Goal: Check status: Check status

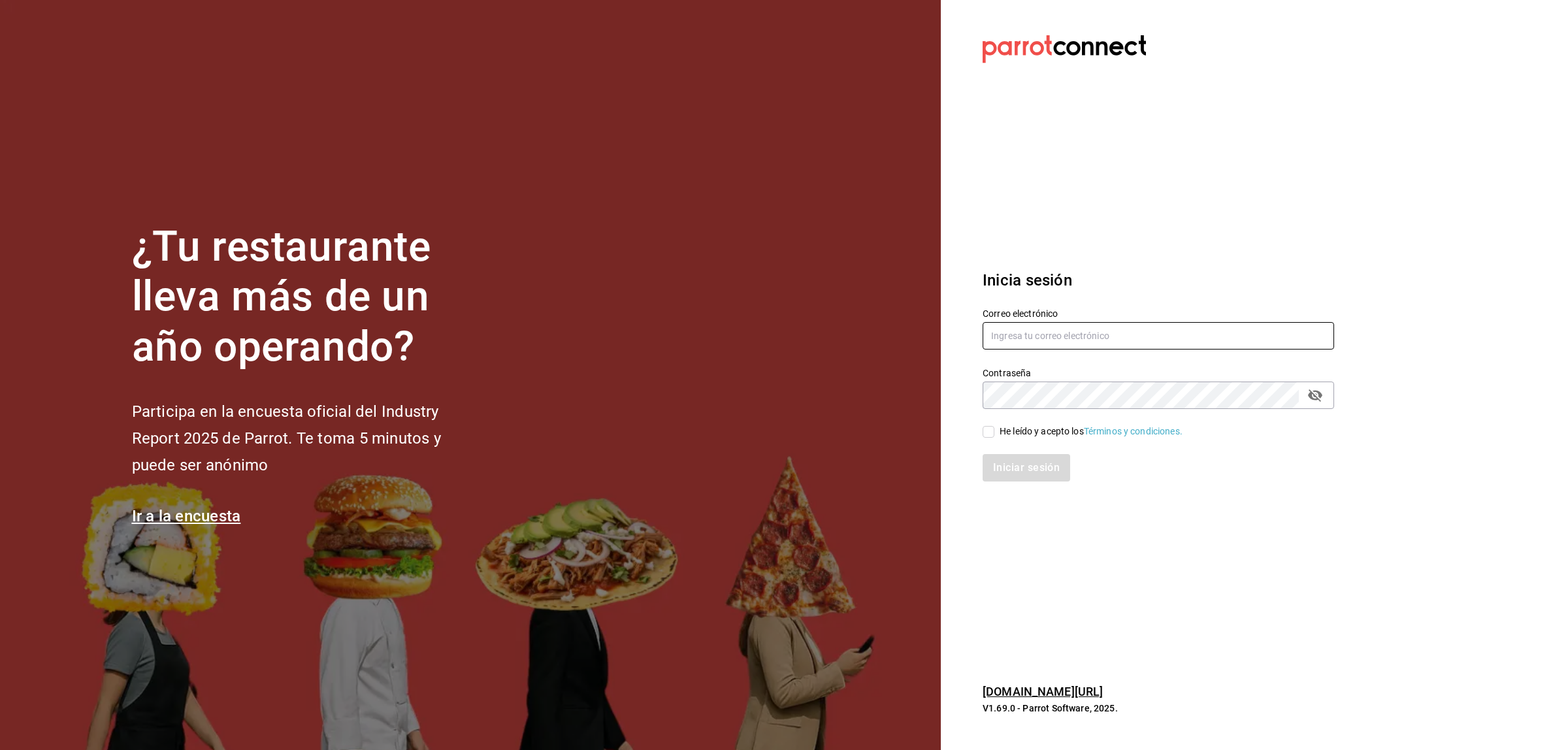
type input "josealberto_1_5@hotmail.com"
click at [997, 430] on span "He leído y acepto los Términos y condiciones." at bounding box center [1088, 431] width 188 height 14
click at [994, 430] on input "He leído y acepto los Términos y condiciones." at bounding box center [988, 432] width 11 height 11
checkbox input "true"
click at [997, 470] on button "Iniciar sesión" at bounding box center [1026, 467] width 88 height 27
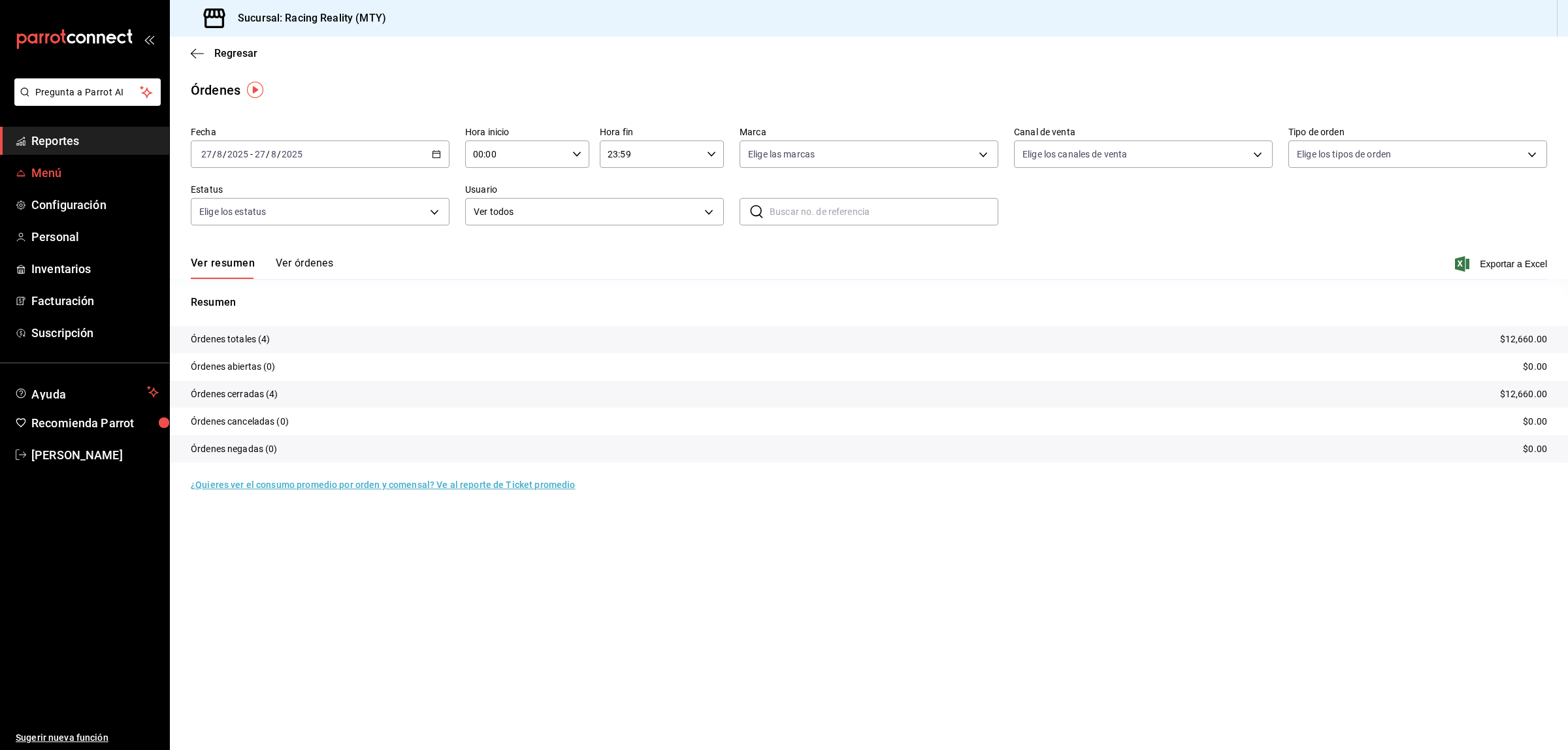
click at [47, 180] on span "Menú" at bounding box center [94, 173] width 127 height 18
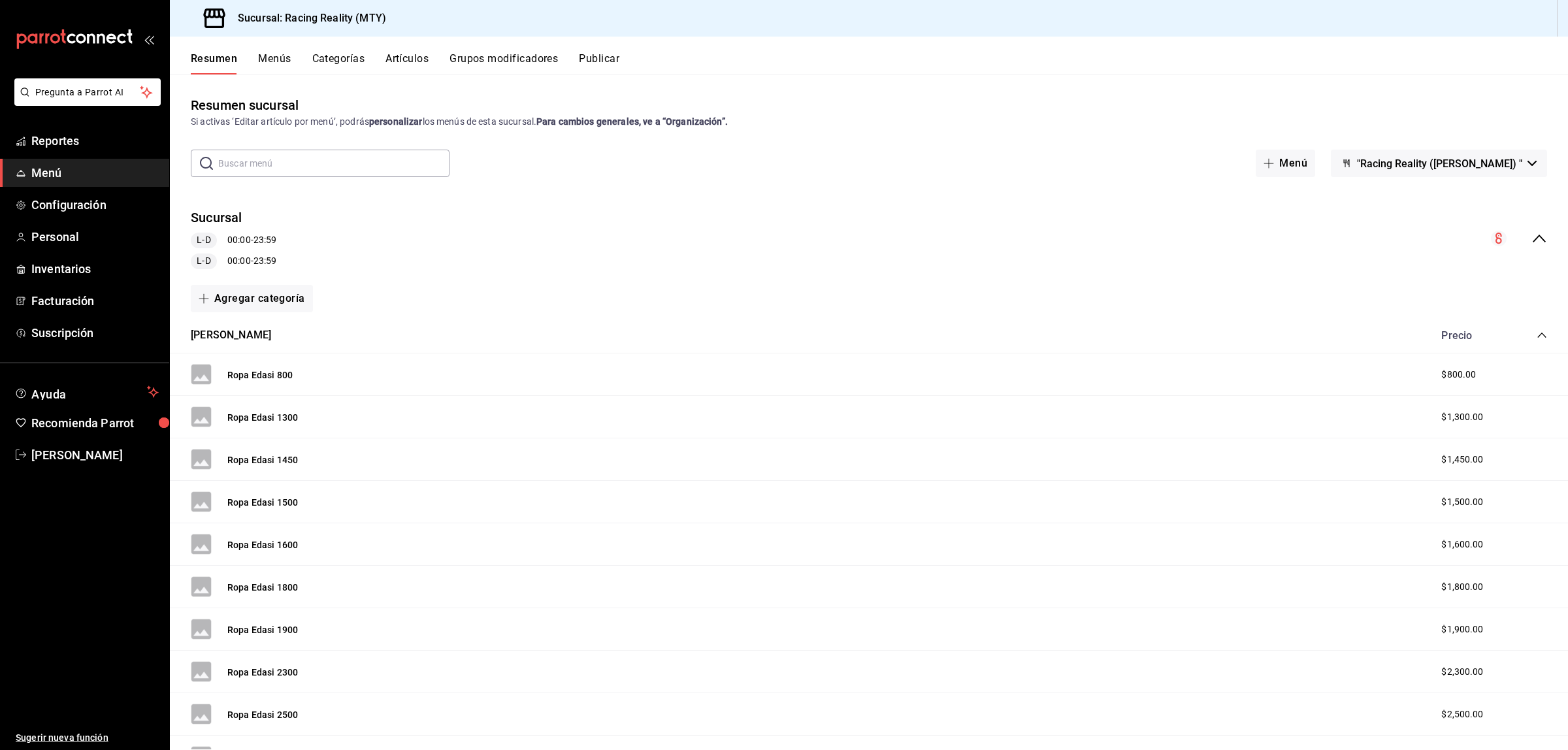
click at [348, 57] on button "Categorías" at bounding box center [338, 63] width 53 height 22
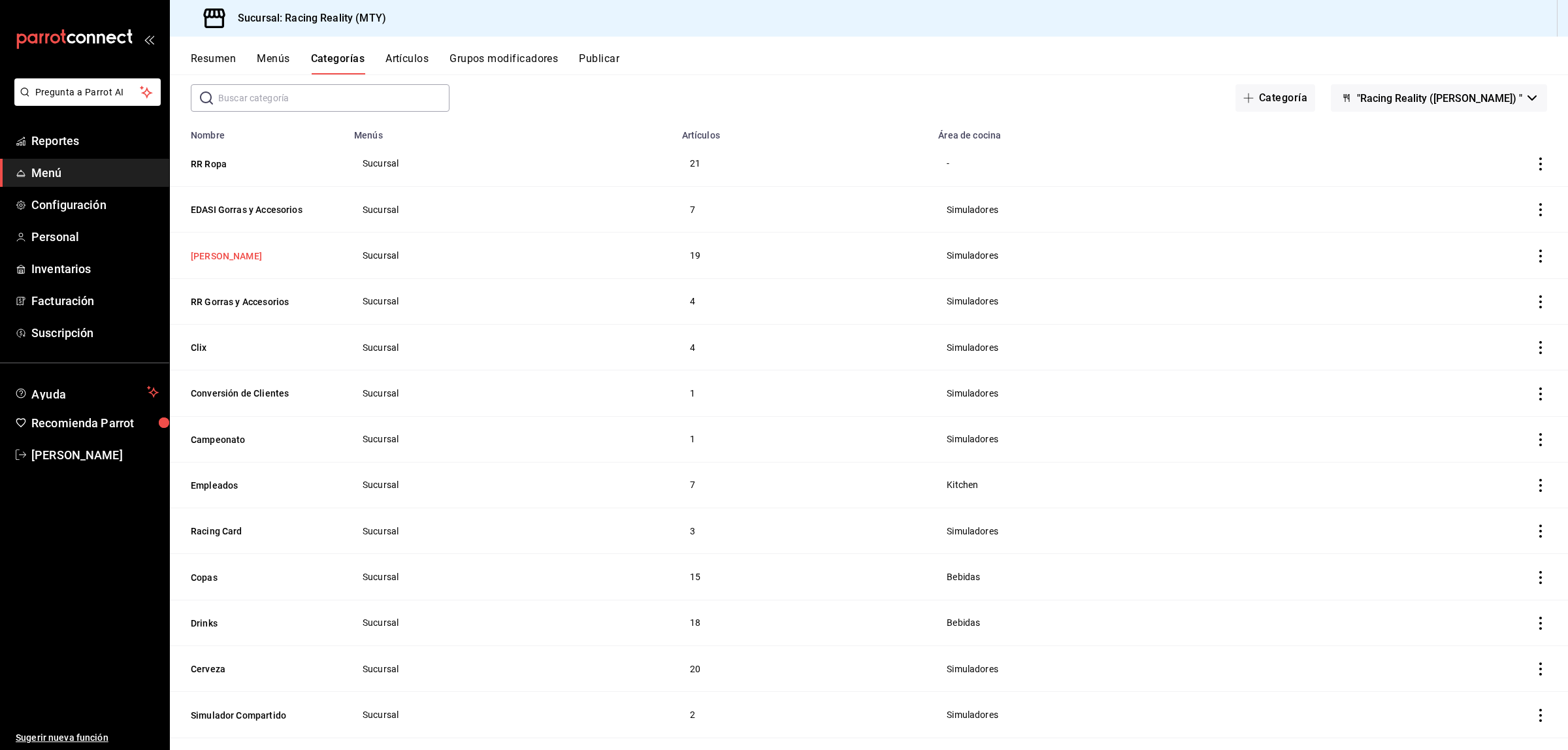
scroll to position [59, 0]
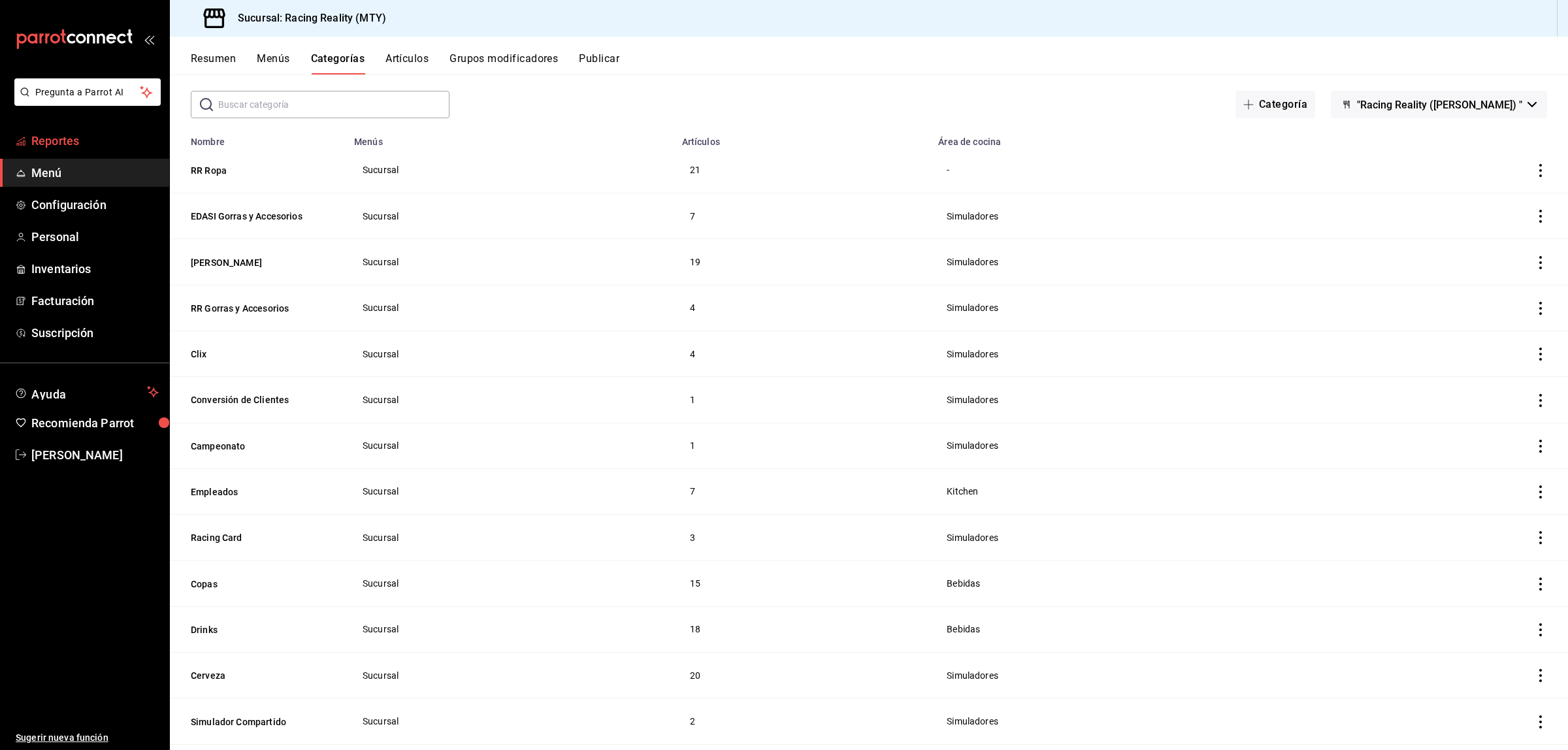
click at [34, 139] on span "Reportes" at bounding box center [94, 141] width 127 height 18
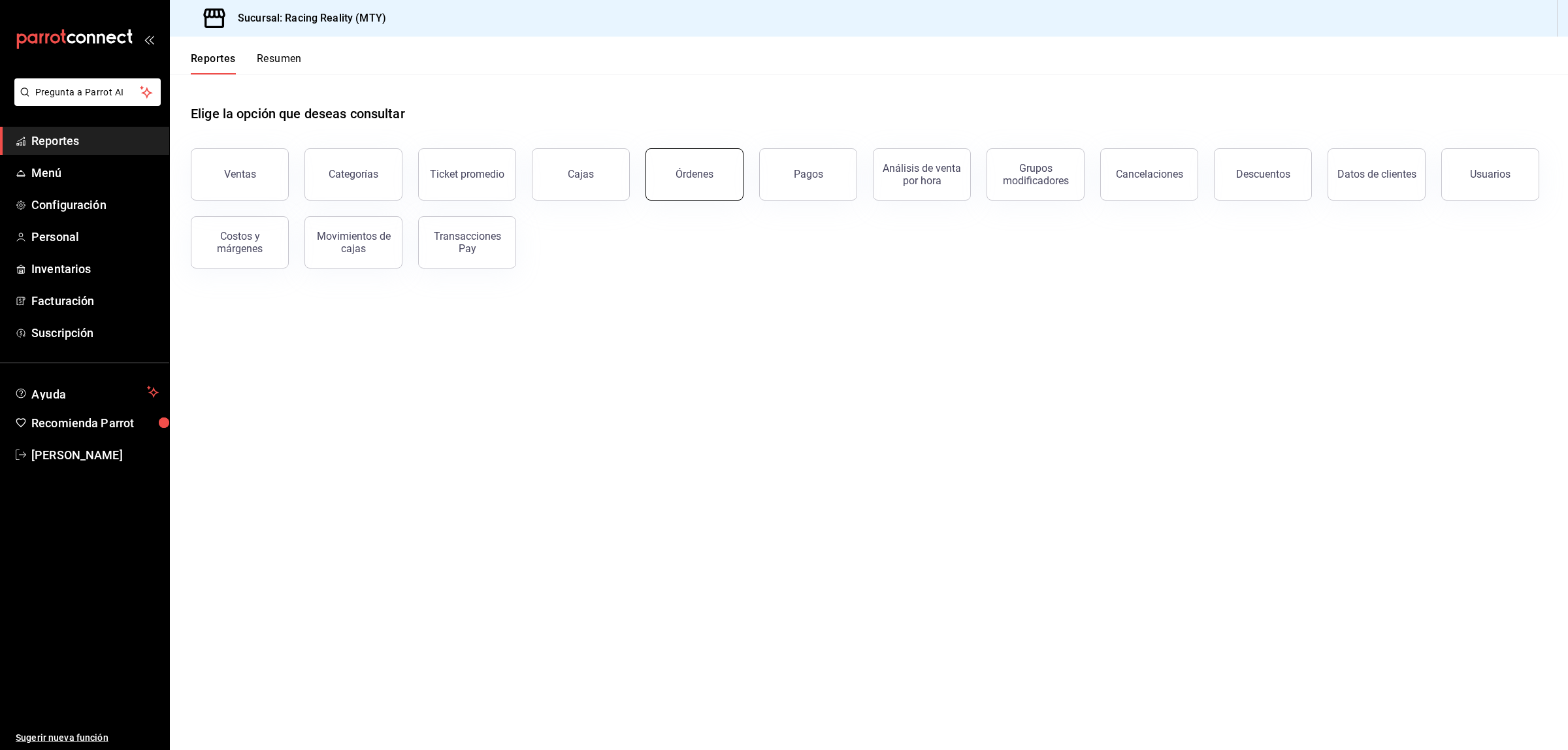
click at [691, 173] on div "Órdenes" at bounding box center [694, 174] width 38 height 12
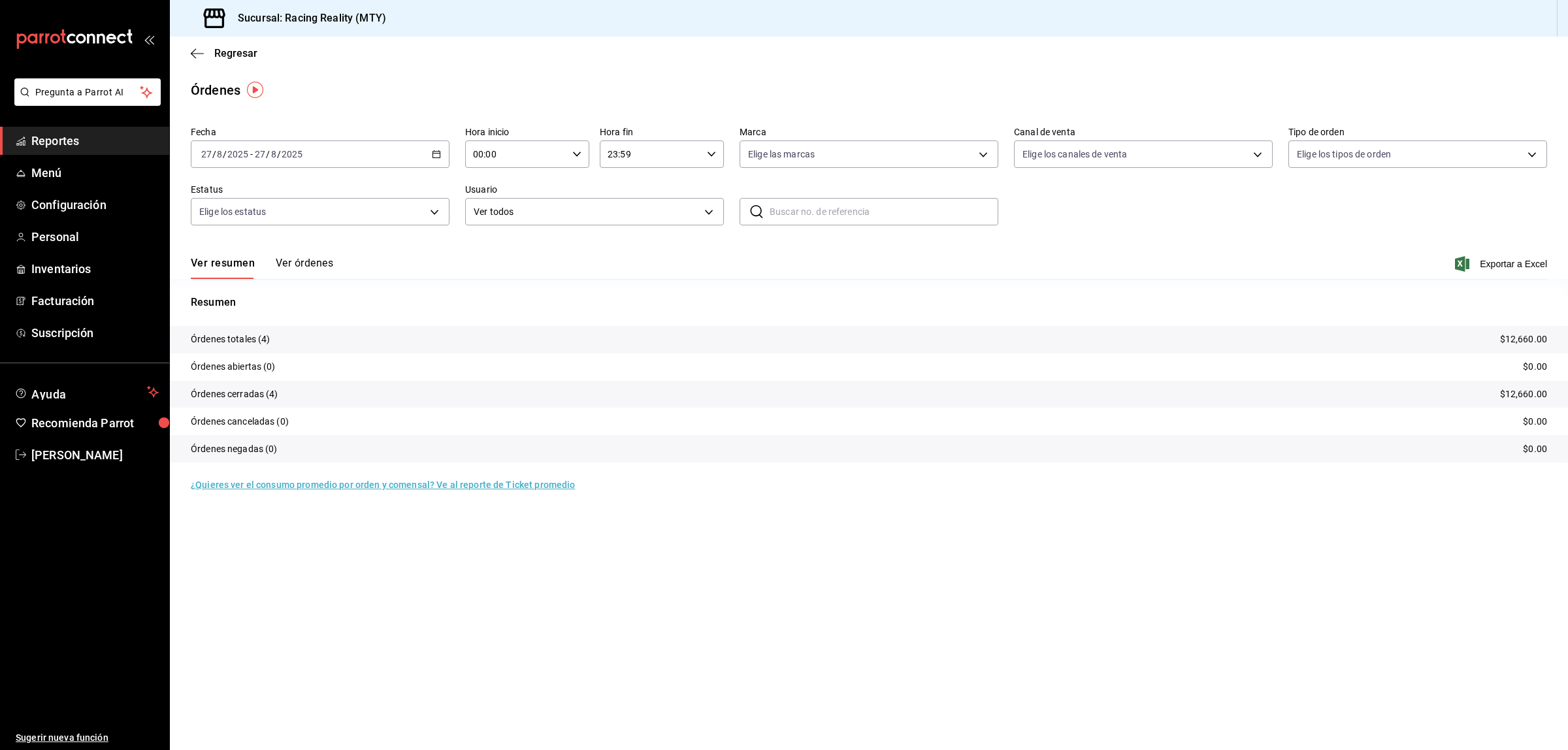
click at [315, 262] on button "Ver órdenes" at bounding box center [304, 267] width 57 height 22
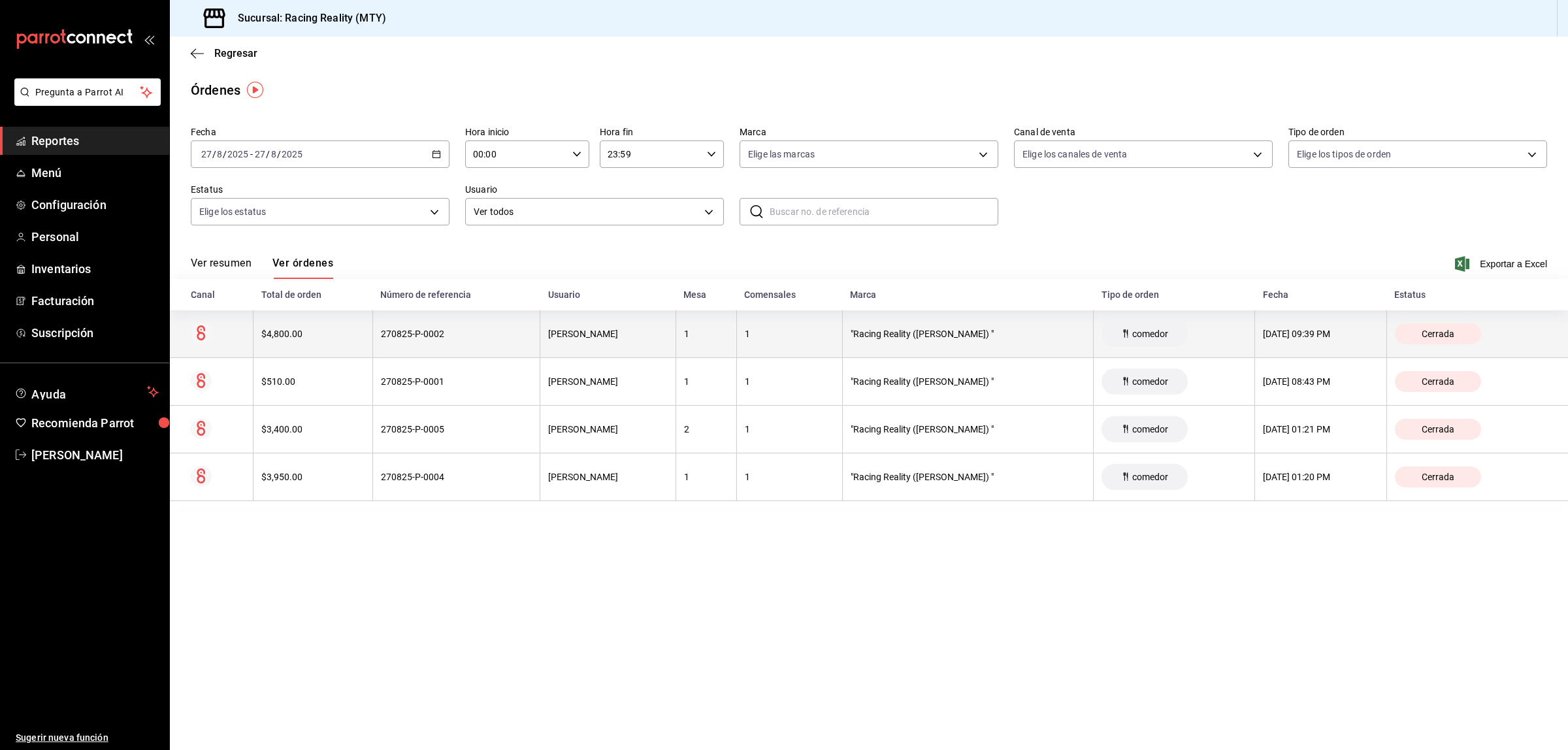
click at [307, 334] on div "$4,800.00" at bounding box center [313, 334] width 103 height 11
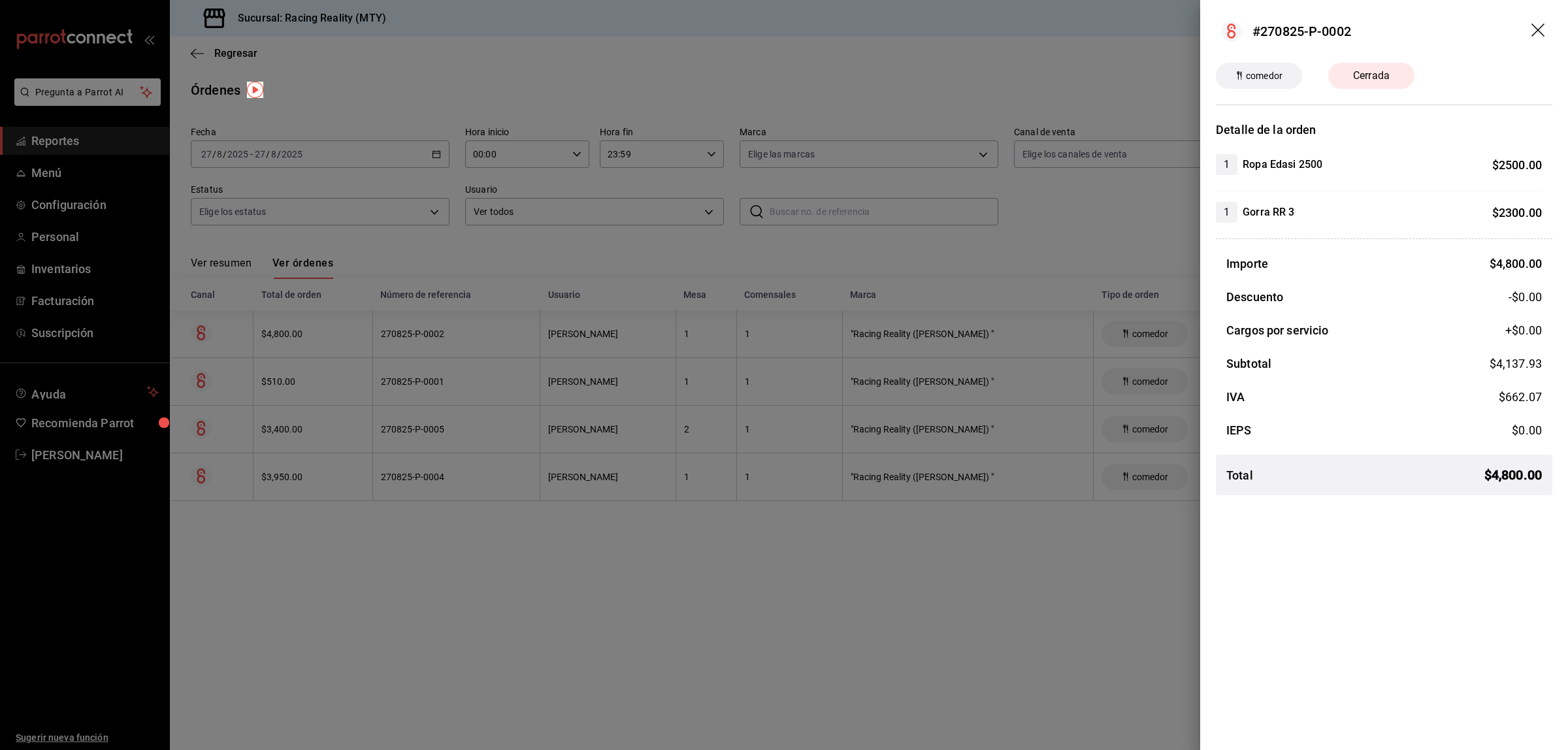
click at [483, 563] on div at bounding box center [784, 375] width 1568 height 750
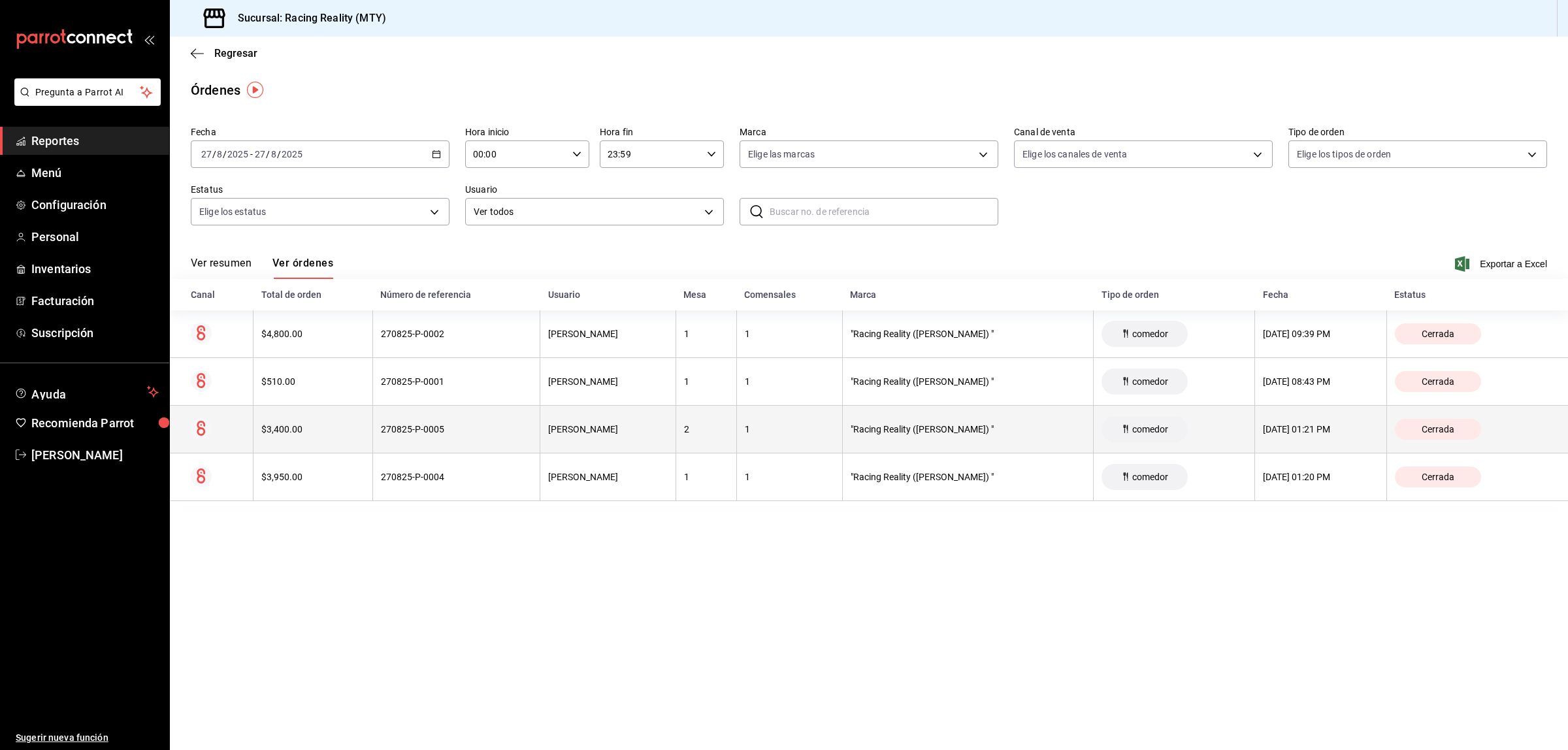
click at [324, 420] on th "$3,400.00" at bounding box center [313, 430] width 120 height 48
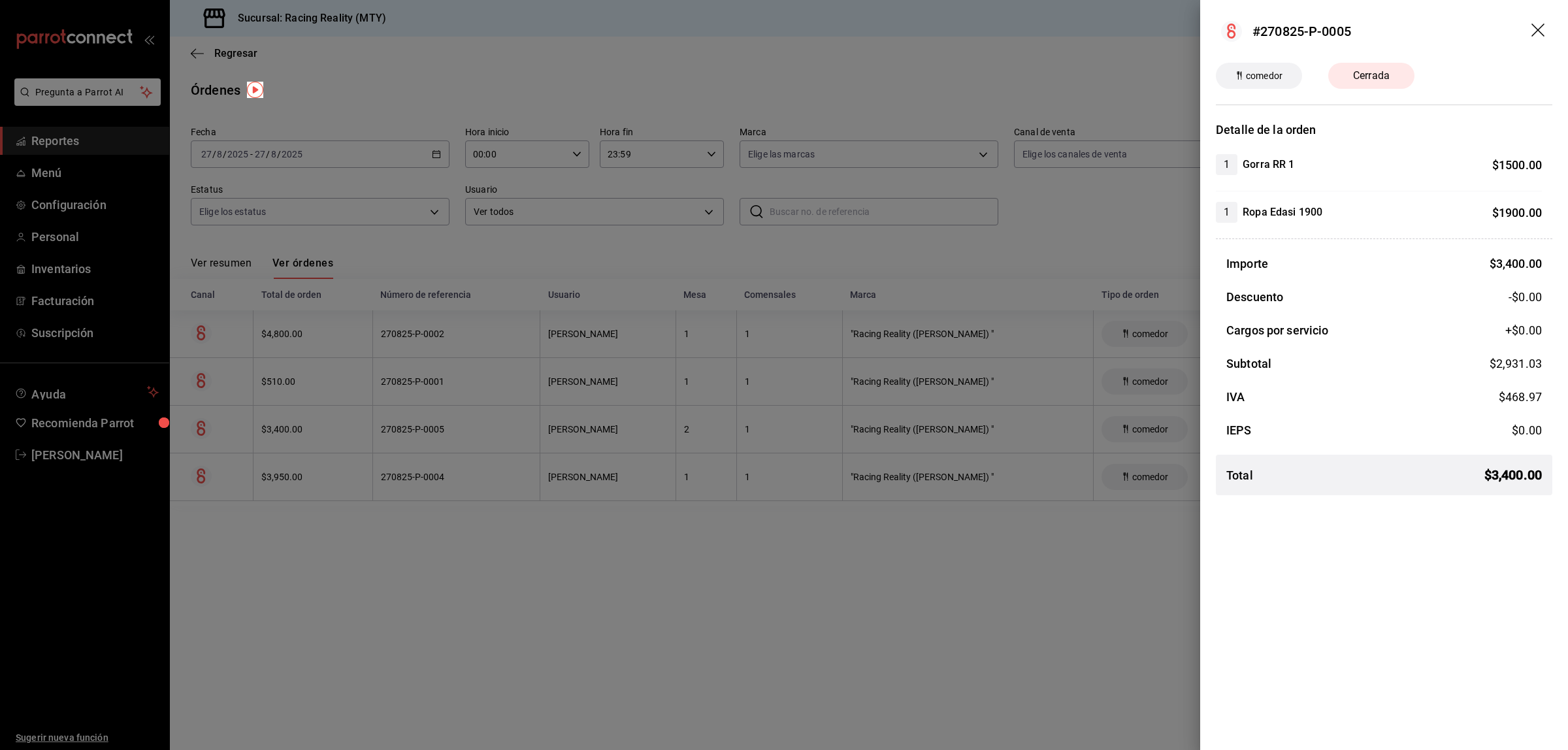
click at [650, 612] on div at bounding box center [784, 375] width 1568 height 750
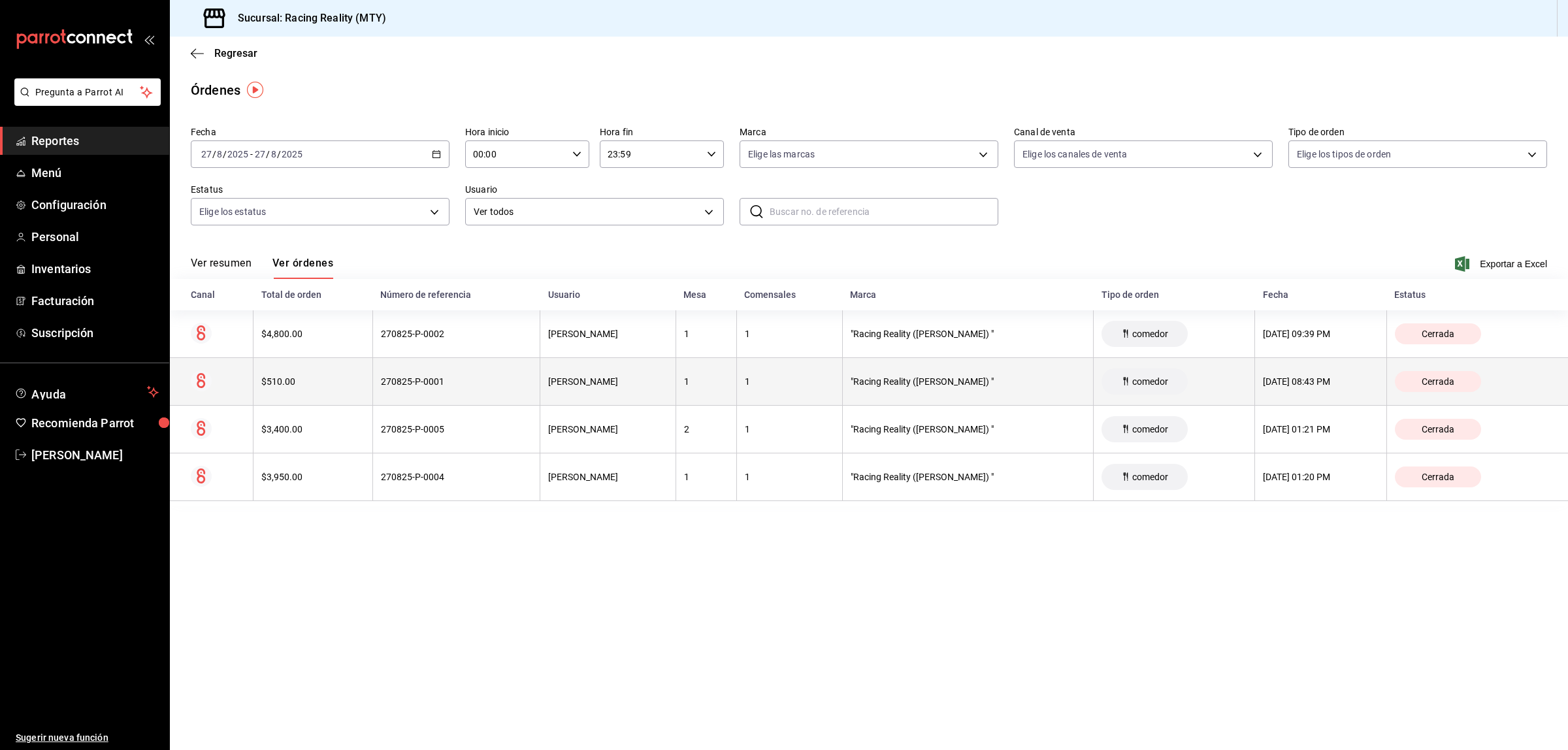
click at [334, 379] on div "$510.00" at bounding box center [313, 381] width 103 height 11
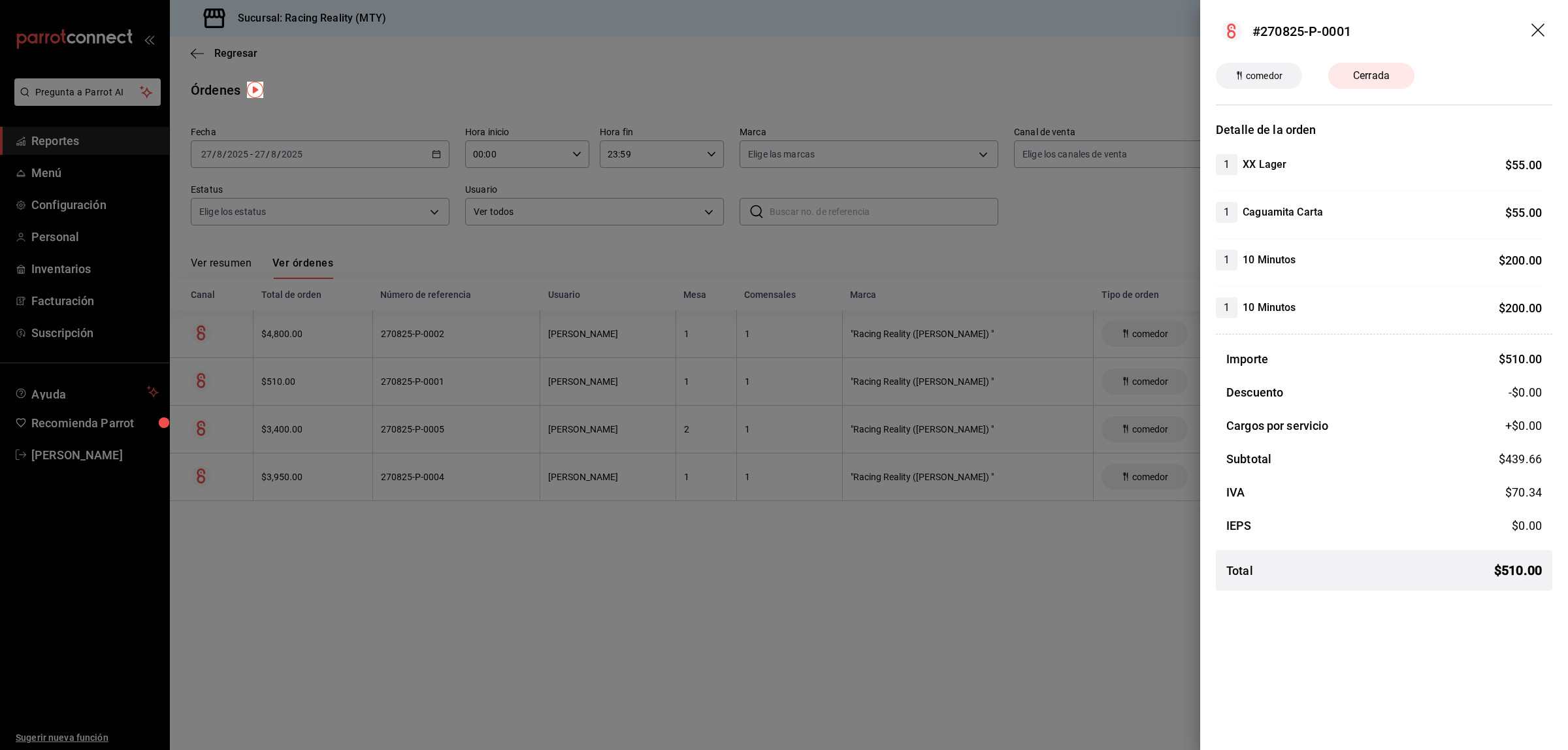
click at [432, 582] on div at bounding box center [784, 375] width 1568 height 750
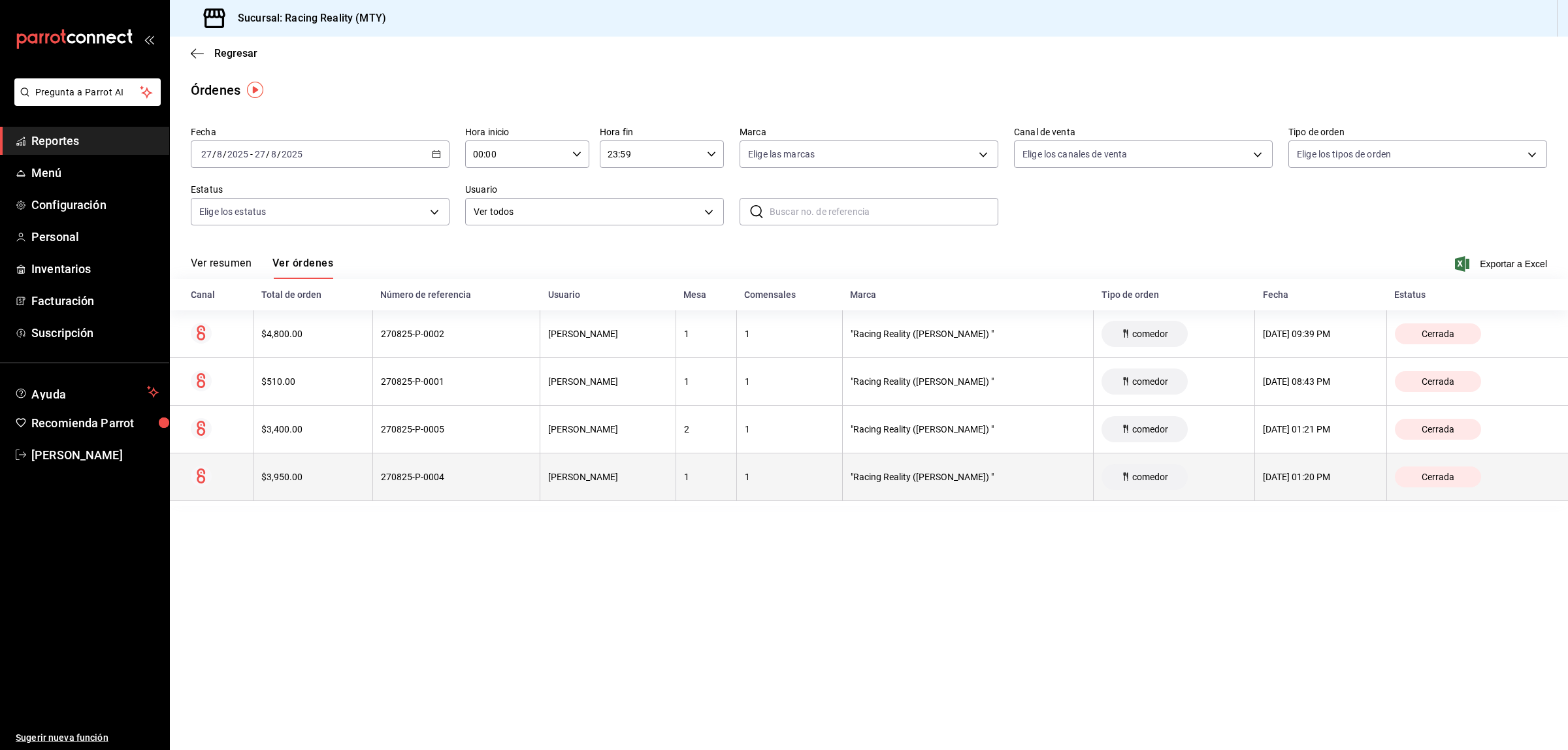
click at [319, 462] on th "$3,950.00" at bounding box center [313, 477] width 120 height 48
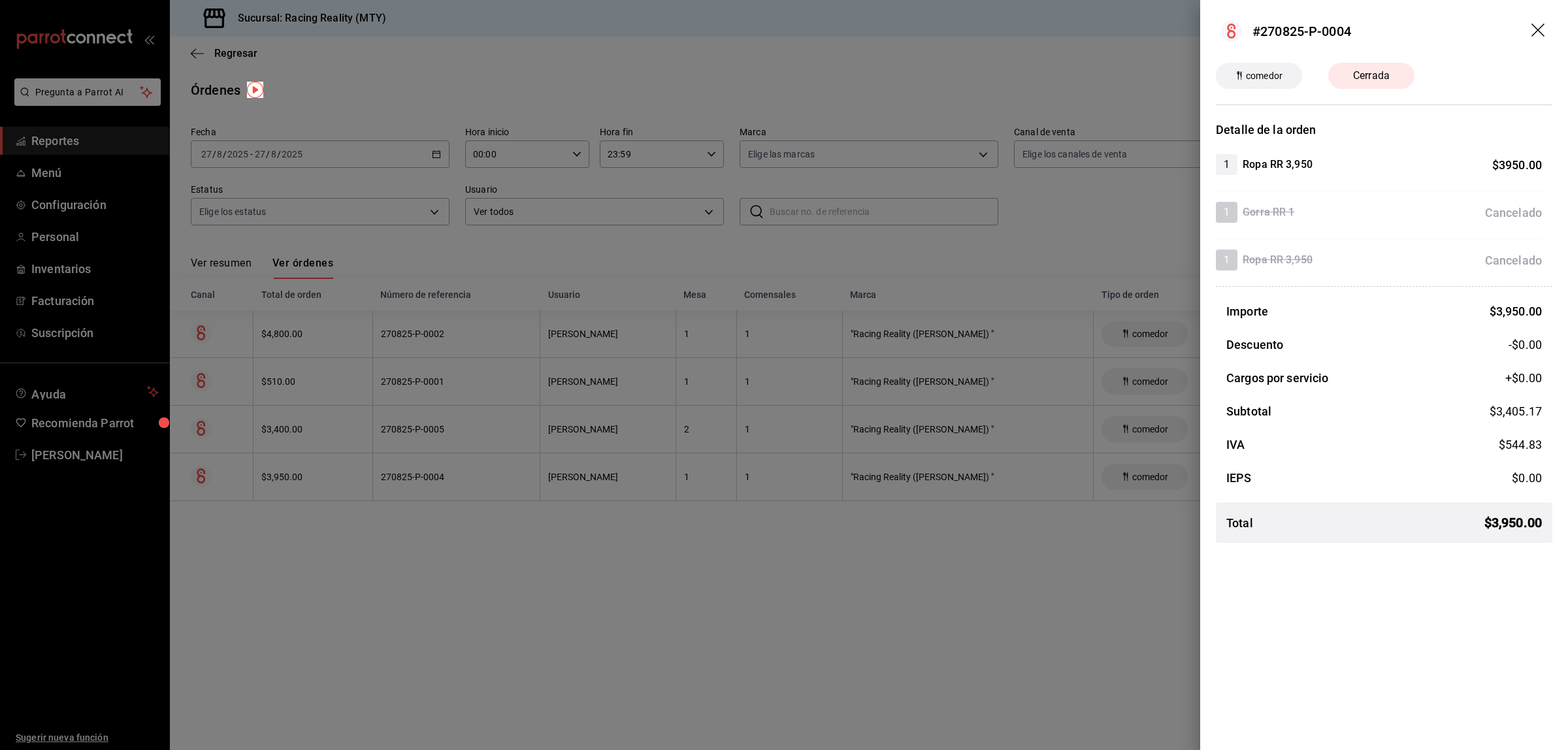
click at [495, 539] on div at bounding box center [784, 375] width 1568 height 750
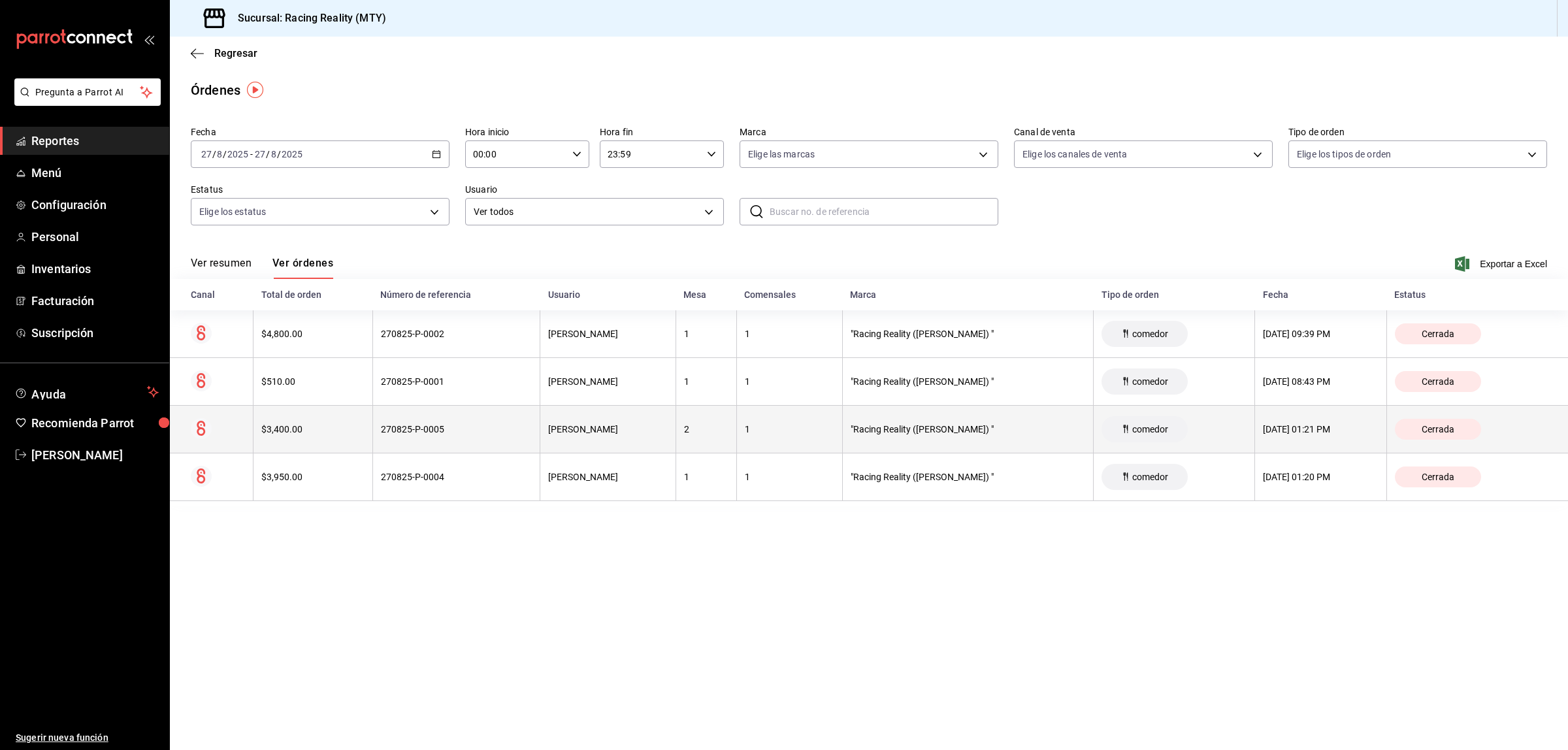
click at [351, 430] on div "$3,400.00" at bounding box center [313, 429] width 103 height 11
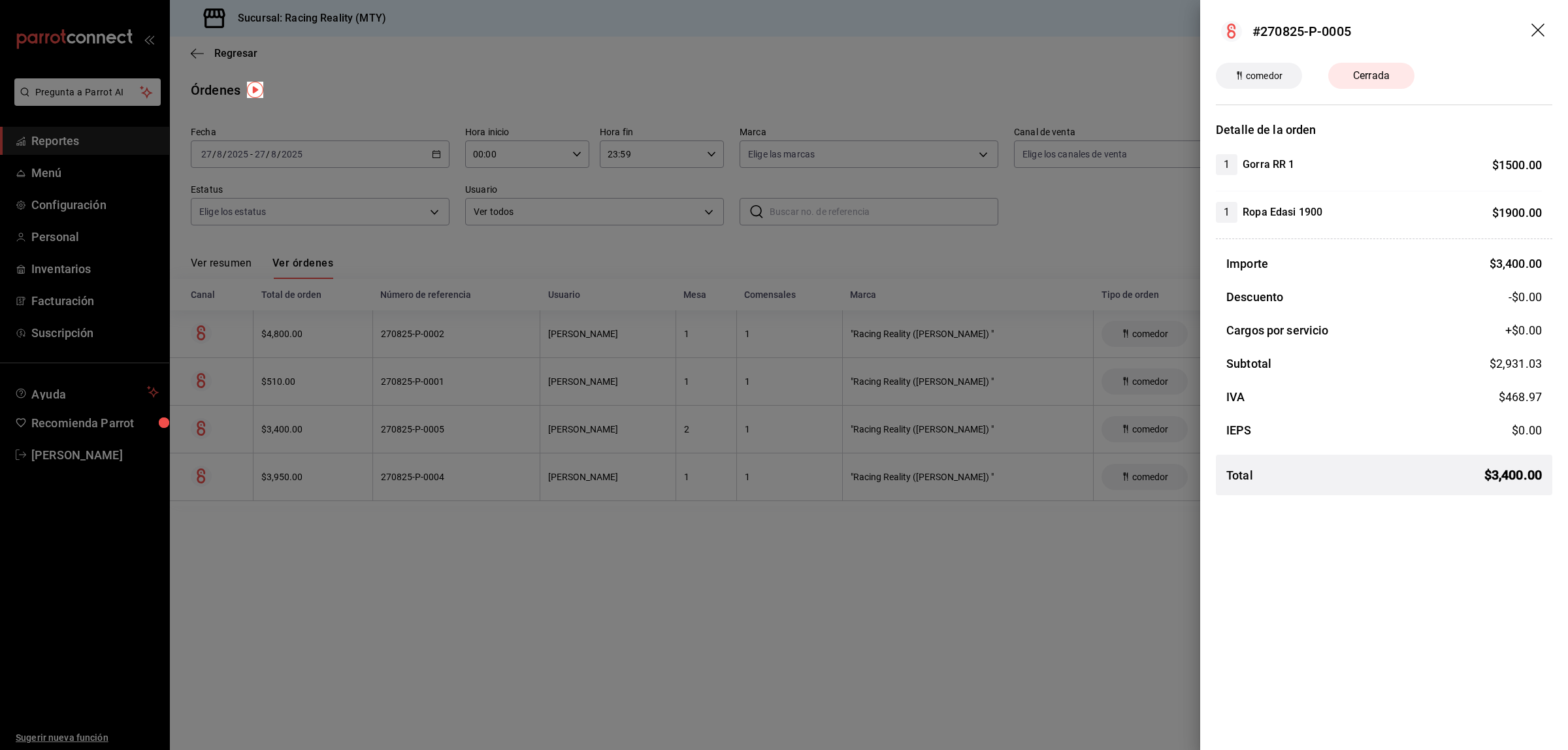
click at [684, 569] on div at bounding box center [784, 375] width 1568 height 750
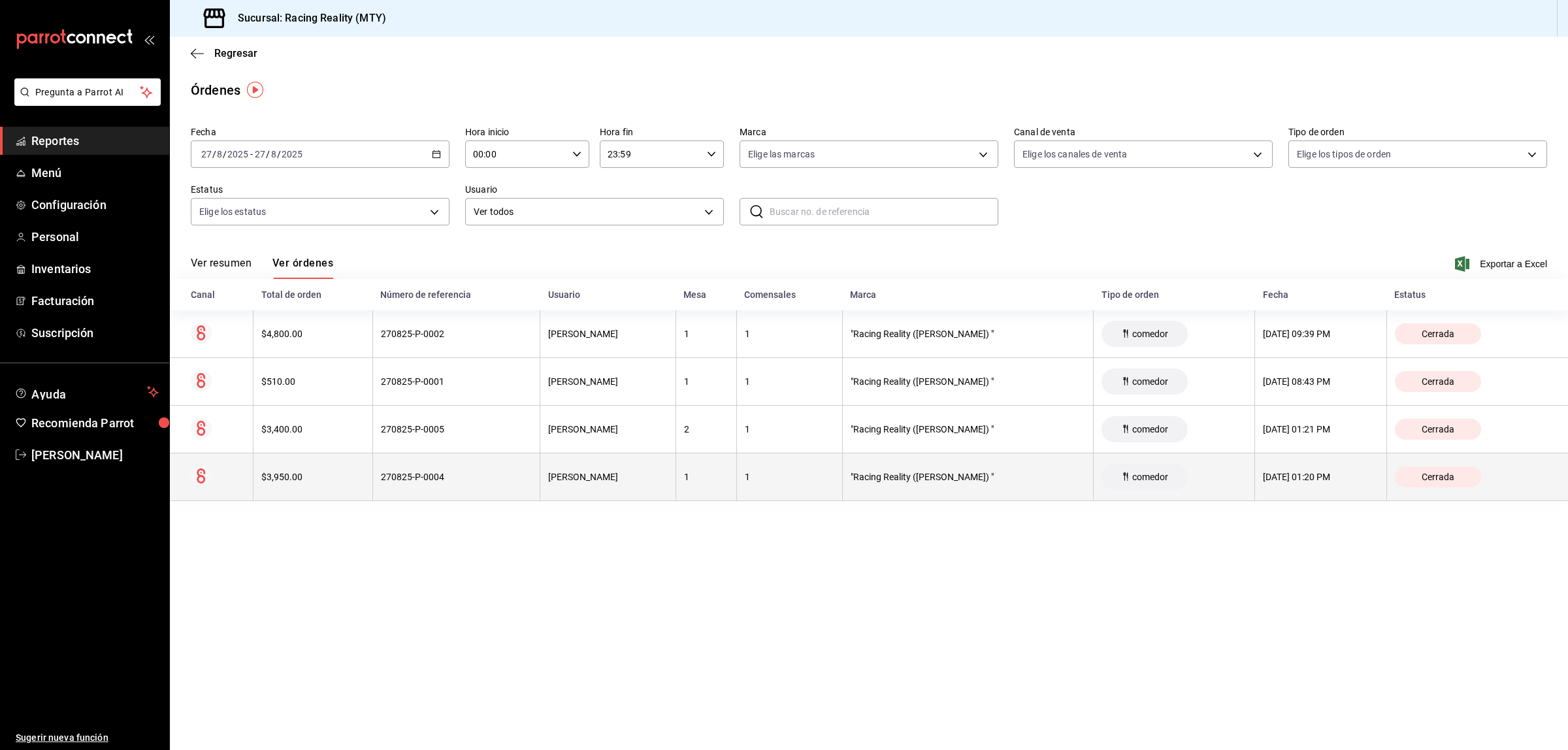
click at [496, 481] on div "270825-P-0004" at bounding box center [456, 477] width 152 height 11
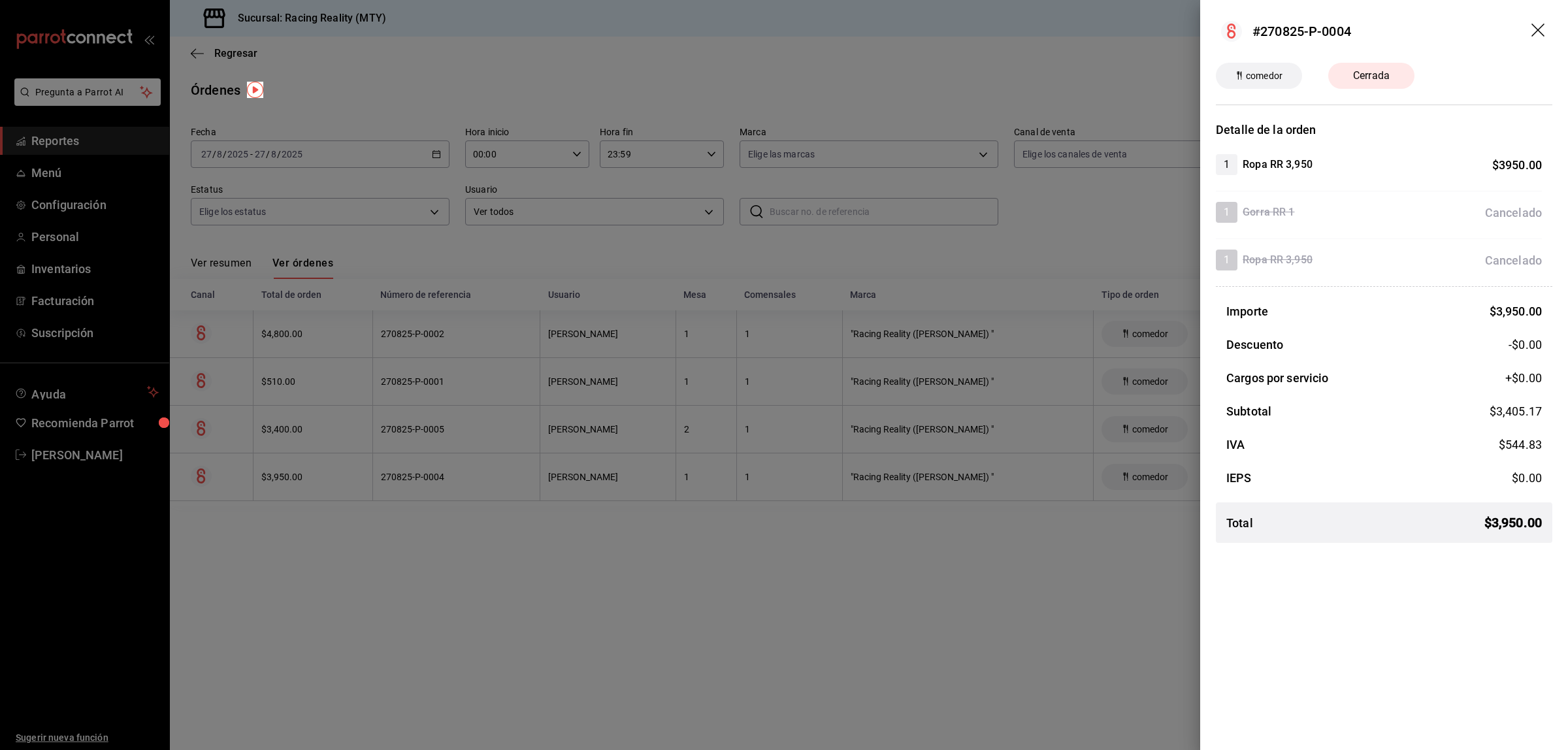
click at [578, 550] on div at bounding box center [784, 375] width 1568 height 750
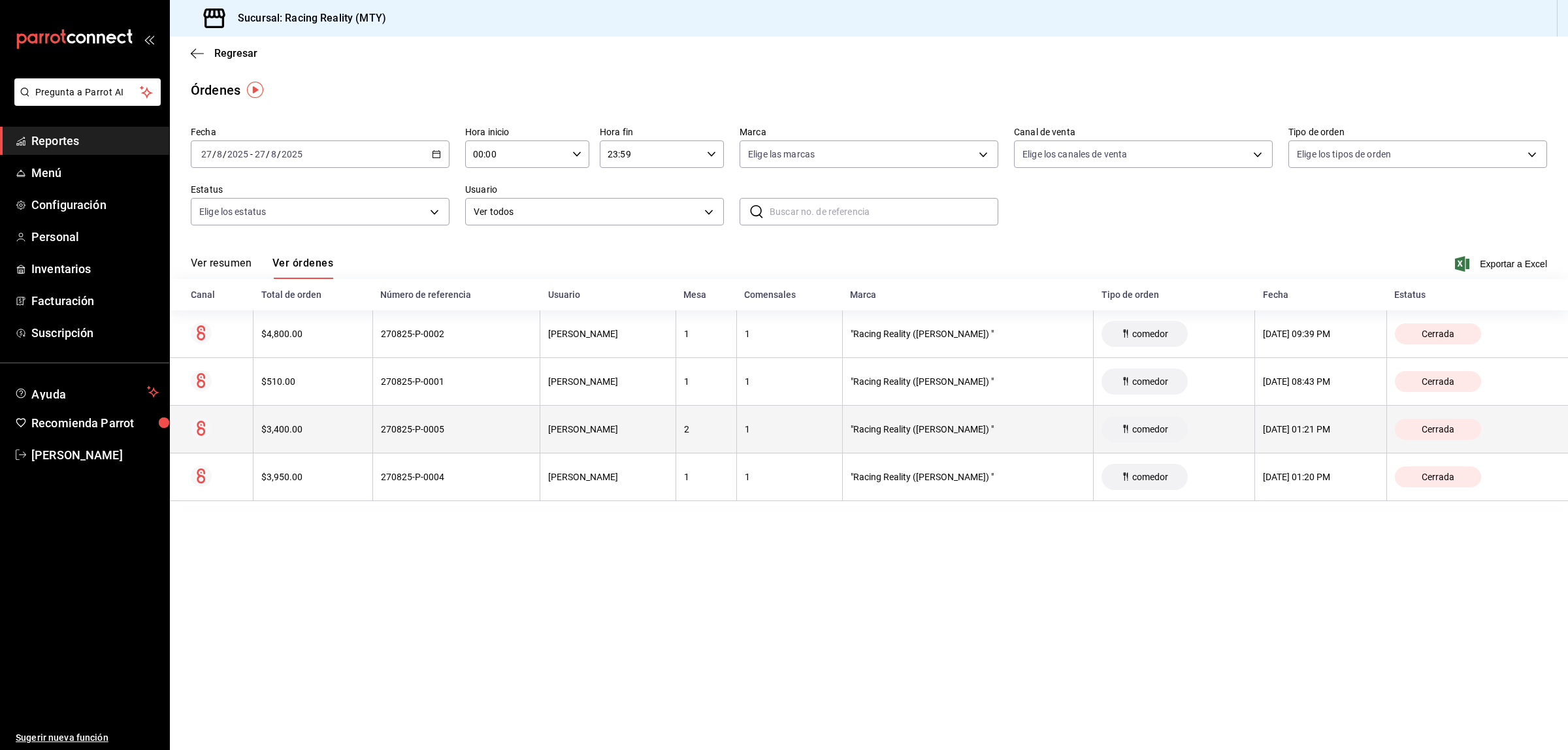
click at [432, 425] on div "270825-P-0005" at bounding box center [456, 429] width 152 height 11
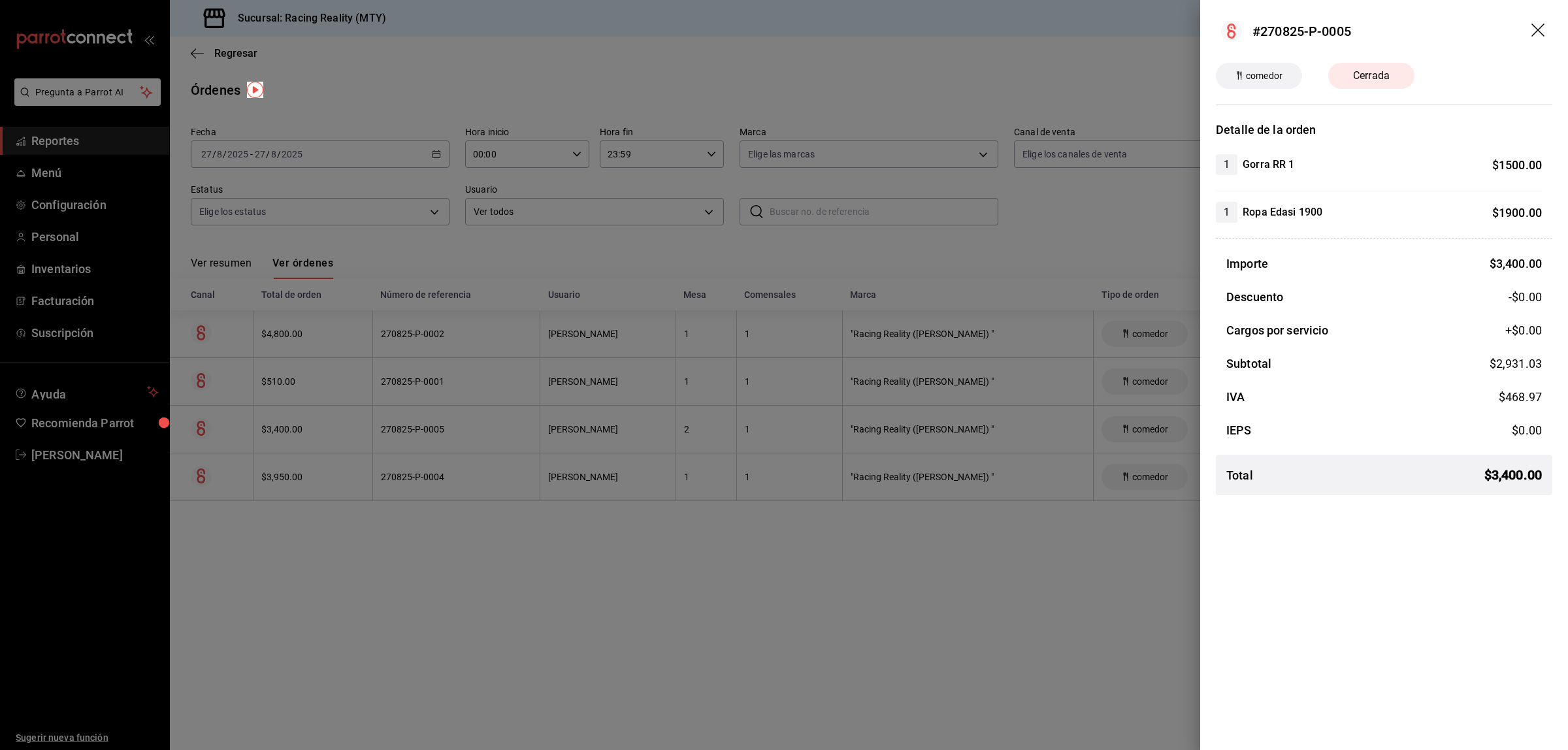
click at [460, 670] on div at bounding box center [784, 375] width 1568 height 750
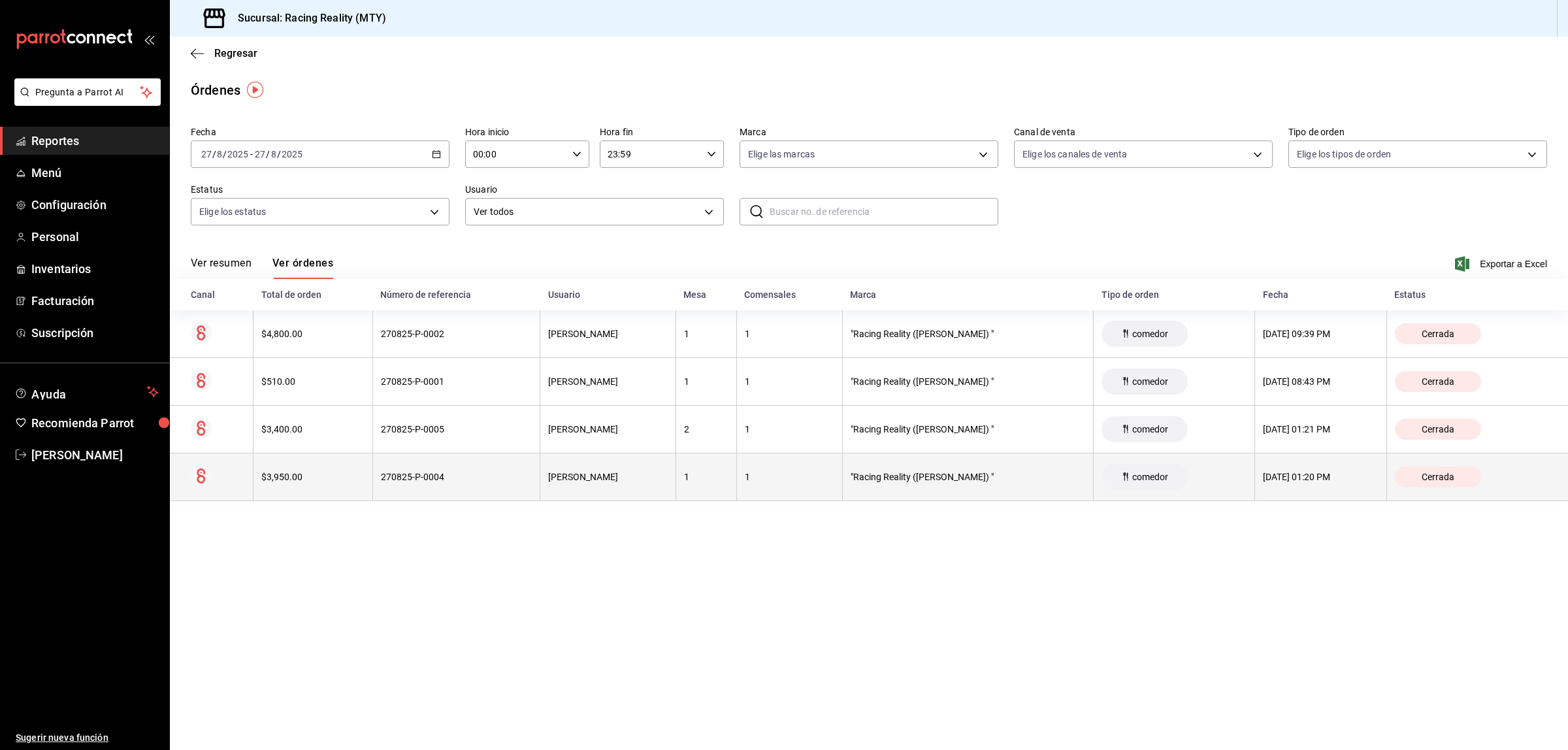
click at [318, 492] on th "$3,950.00" at bounding box center [313, 477] width 120 height 48
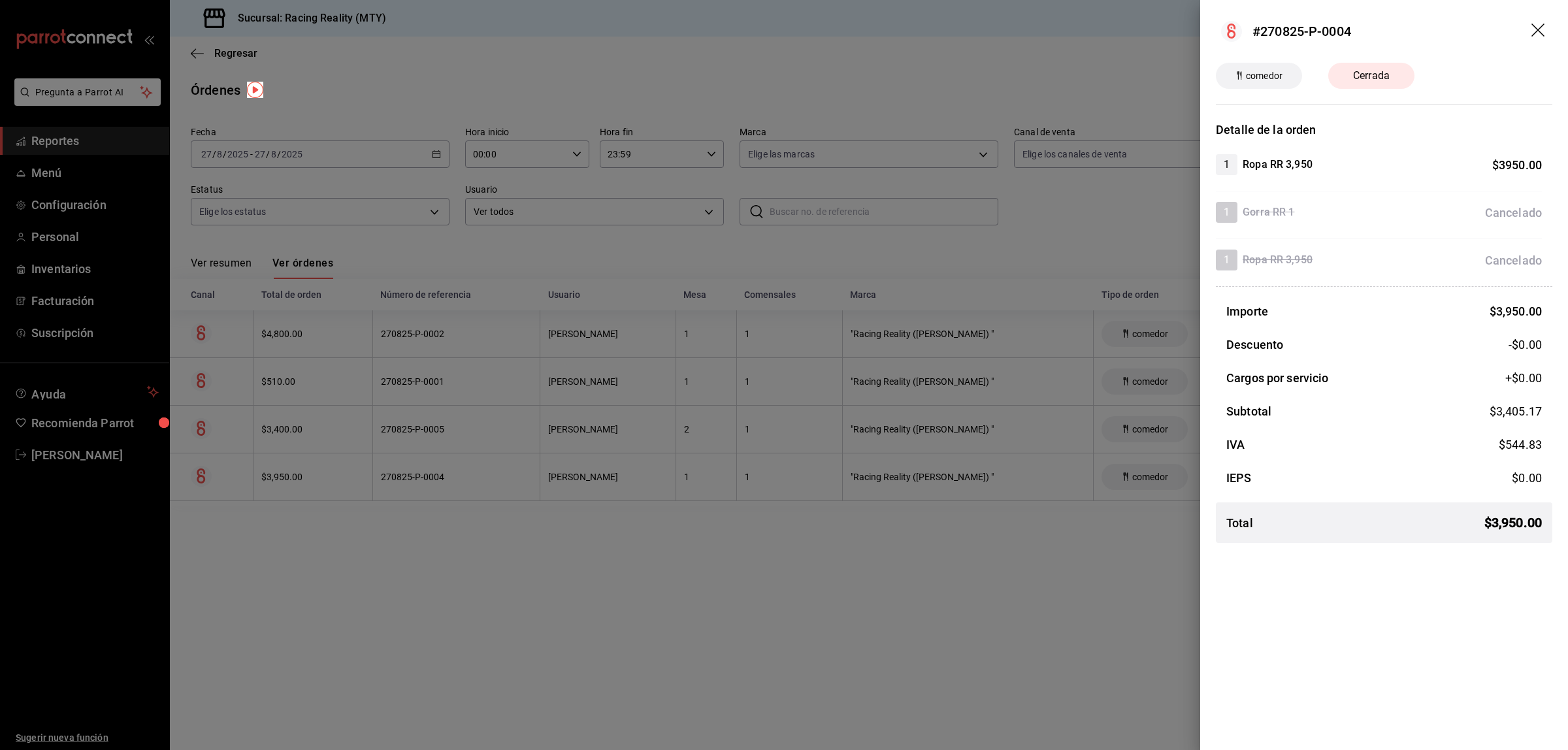
click at [752, 547] on div at bounding box center [784, 375] width 1568 height 750
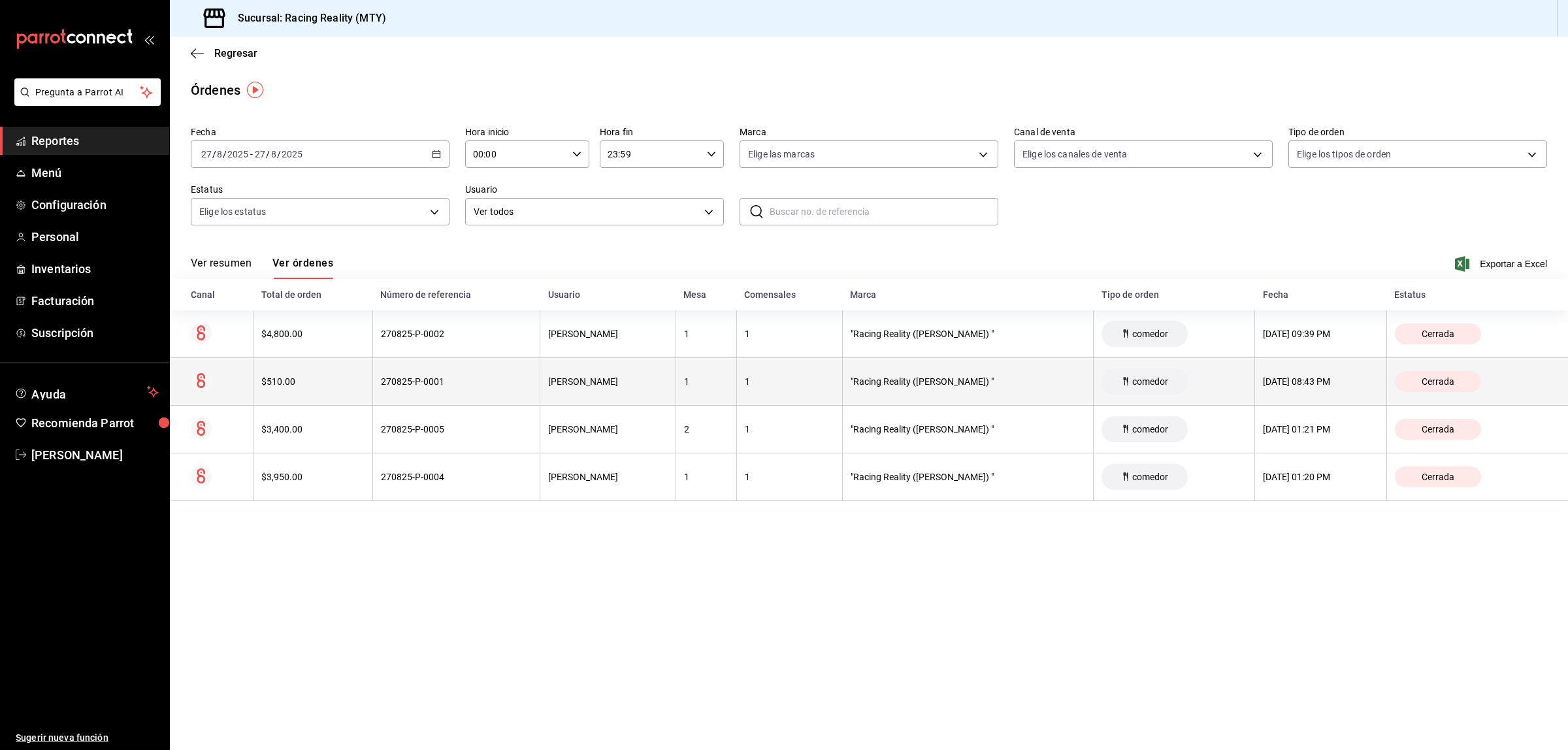
click at [341, 378] on div "$510.00" at bounding box center [313, 381] width 103 height 11
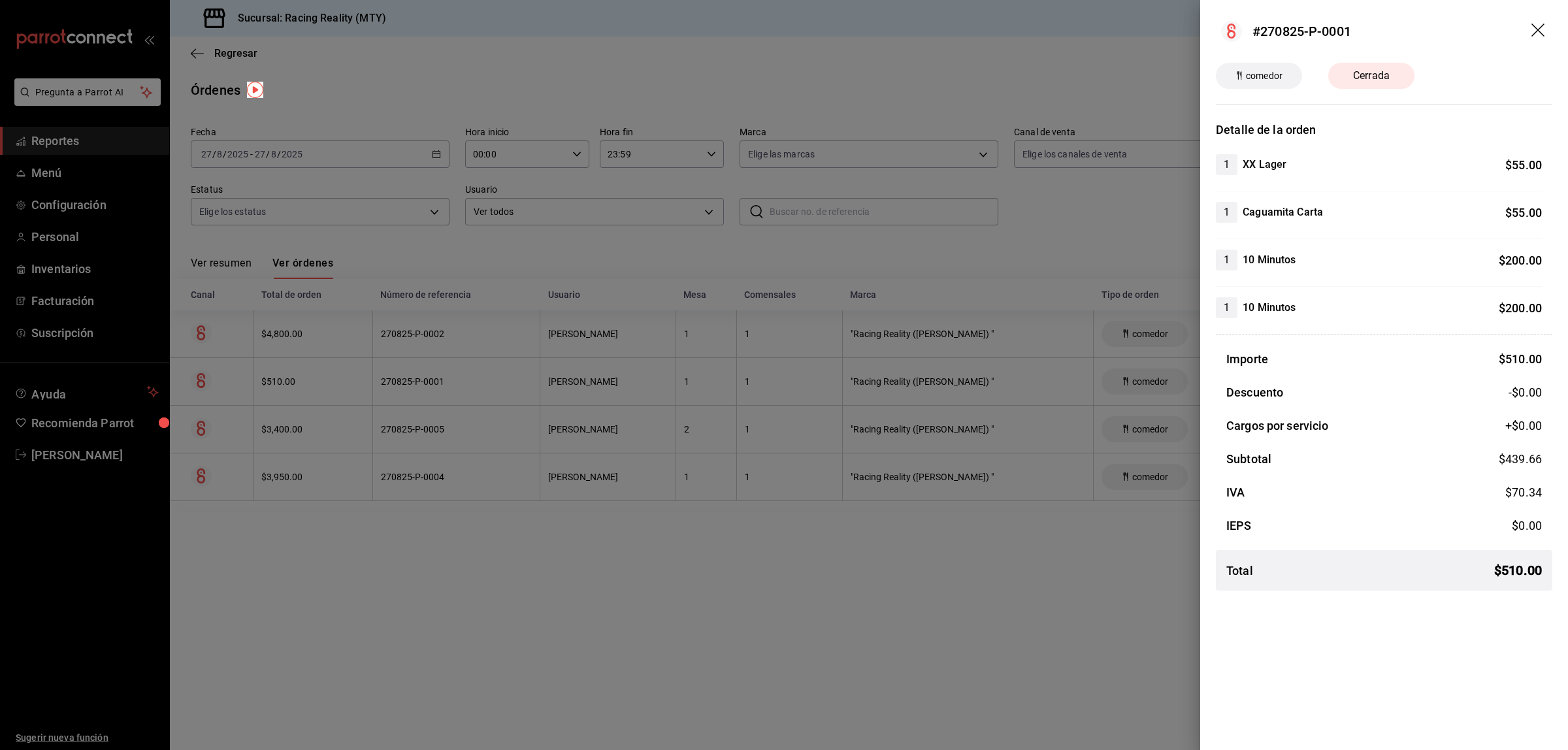
click at [578, 579] on div at bounding box center [784, 375] width 1568 height 750
